Goal: Information Seeking & Learning: Learn about a topic

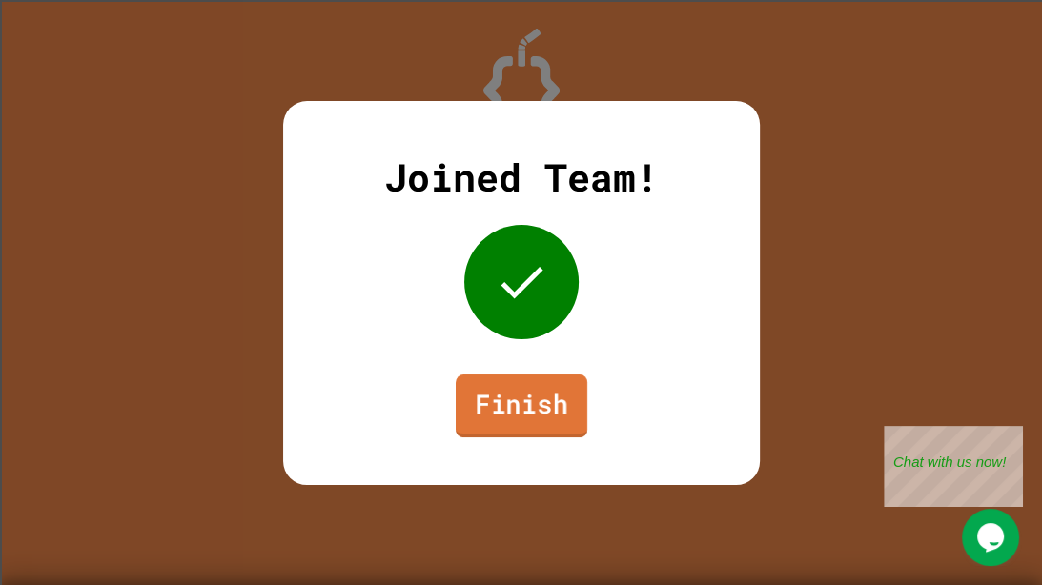
click at [519, 391] on link "Finish" at bounding box center [521, 405] width 132 height 63
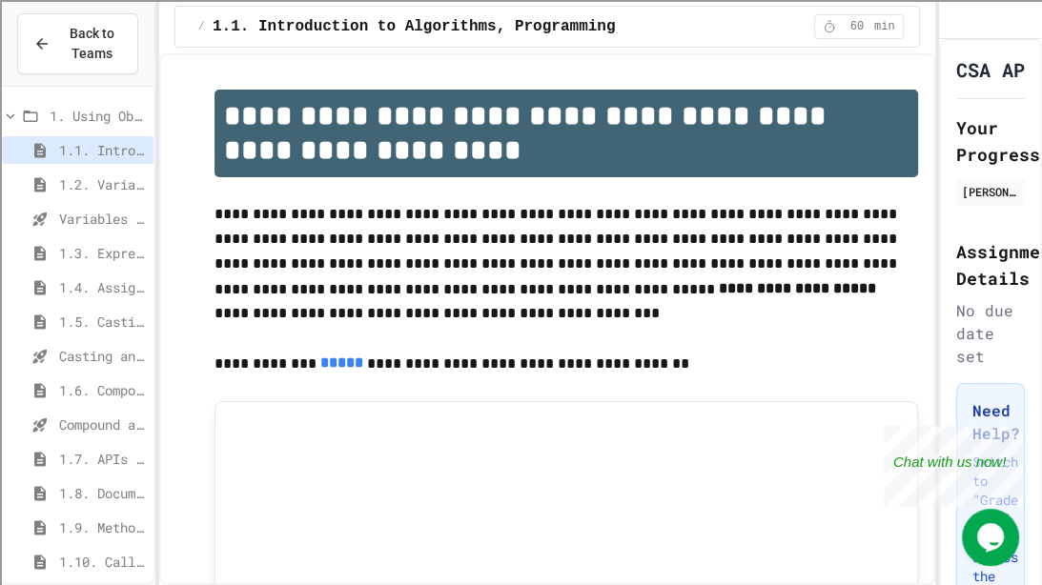
click at [102, 271] on div "1.3. Expressions and Output [New]" at bounding box center [78, 256] width 152 height 34
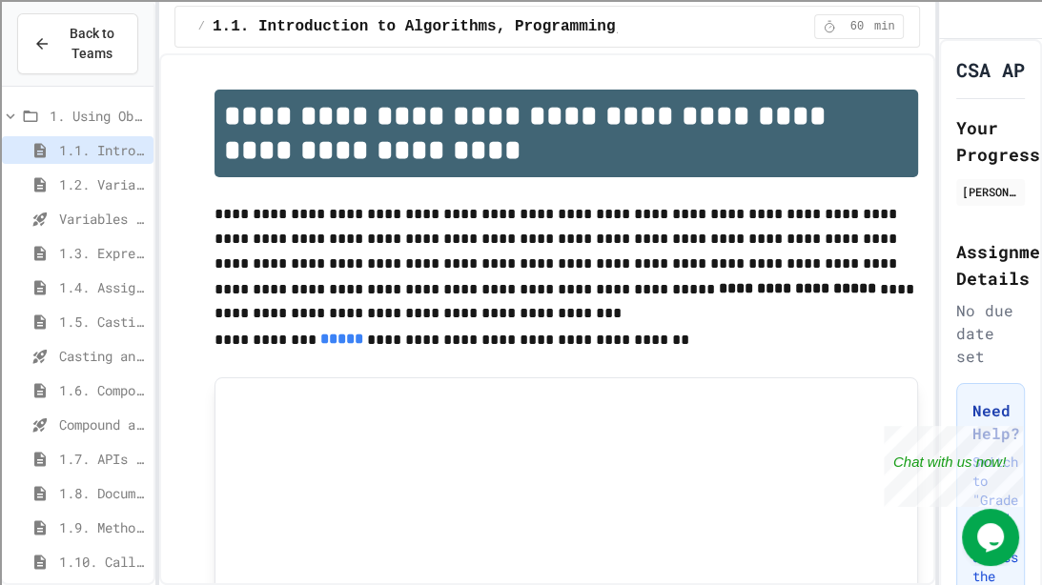
scroll to position [11, 0]
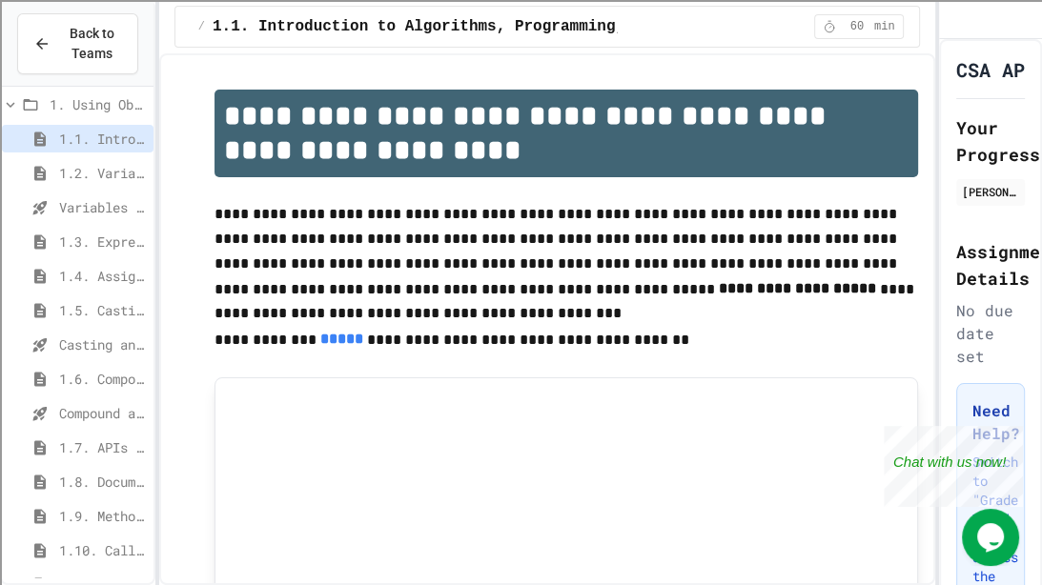
click at [104, 272] on span "1.4. Assignment and Input" at bounding box center [102, 276] width 87 height 20
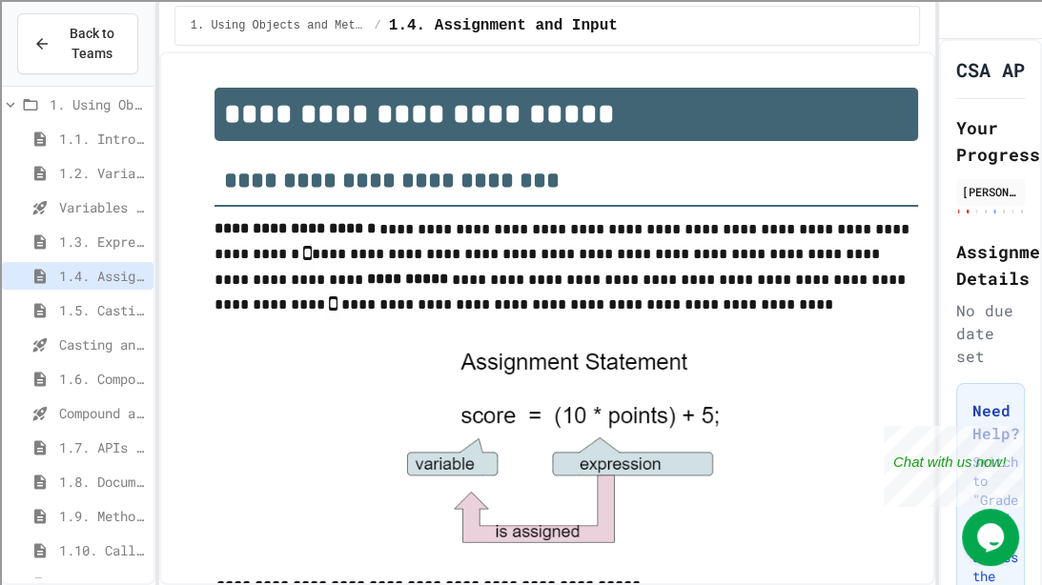
click at [108, 244] on span "1.3. Expressions and Output [New]" at bounding box center [102, 242] width 87 height 20
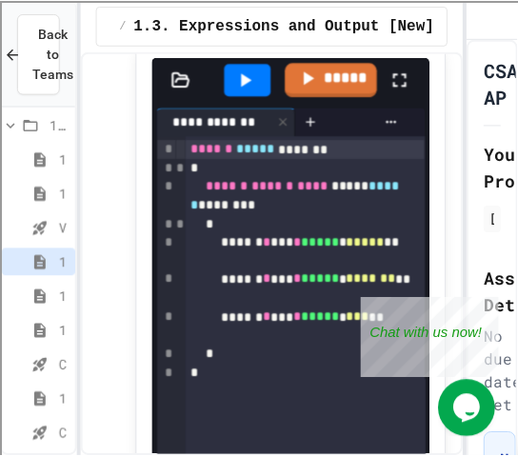
scroll to position [804, 0]
